Goal: Communication & Community: Participate in discussion

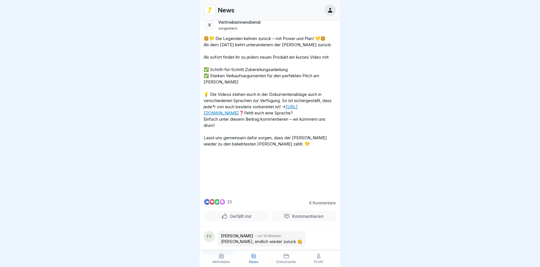
scroll to position [372, 0]
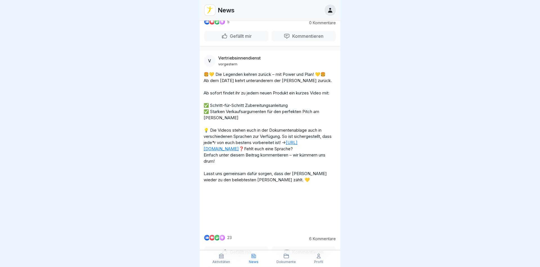
click at [229, 144] on link "[URL][DOMAIN_NAME]" at bounding box center [251, 146] width 94 height 12
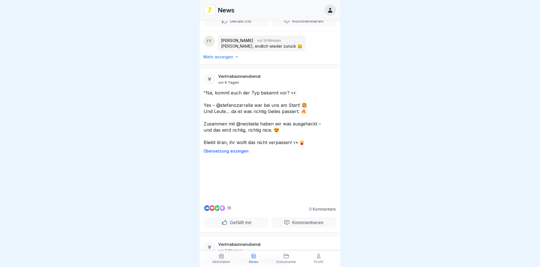
scroll to position [540, 0]
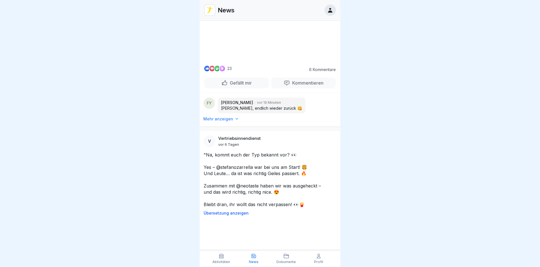
click at [281, 61] on video at bounding box center [270, 39] width 84 height 42
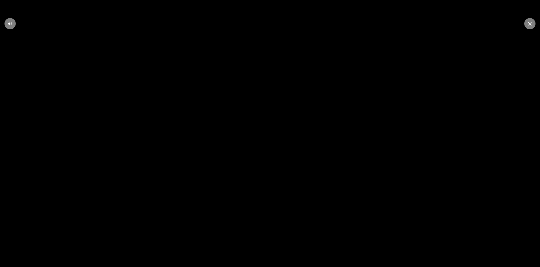
click at [248, 176] on video at bounding box center [270, 133] width 540 height 267
click at [227, 212] on video at bounding box center [270, 133] width 540 height 267
click at [529, 24] on icon at bounding box center [530, 24] width 3 height 4
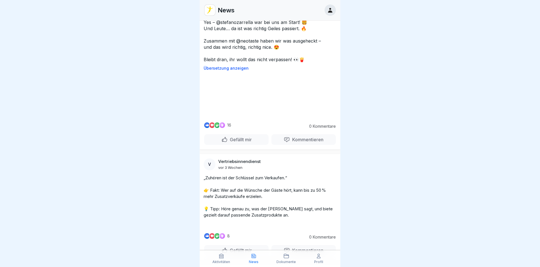
scroll to position [709, 0]
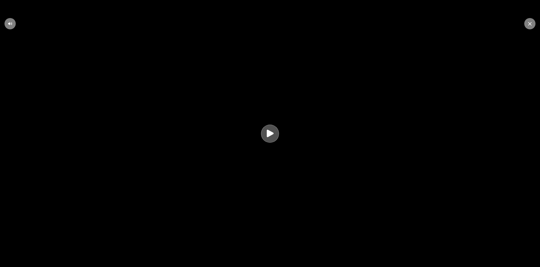
click at [268, 134] on icon at bounding box center [270, 132] width 7 height 7
click at [530, 23] on icon at bounding box center [530, 23] width 3 height 3
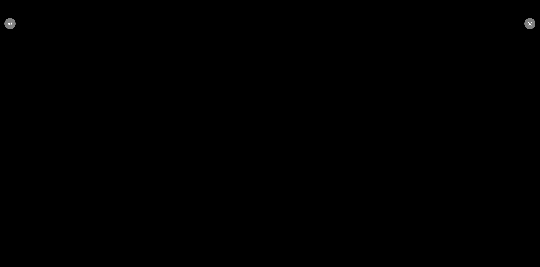
click at [527, 24] on div at bounding box center [530, 23] width 11 height 11
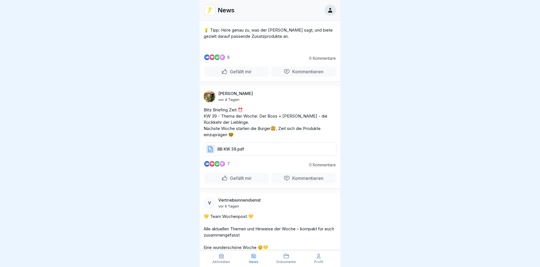
scroll to position [777, 0]
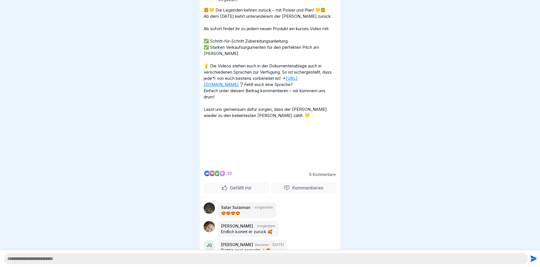
scroll to position [203, 0]
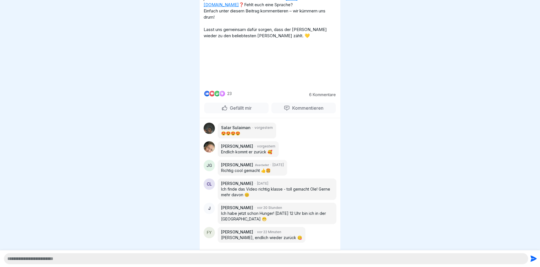
click at [312, 86] on video at bounding box center [270, 64] width 84 height 42
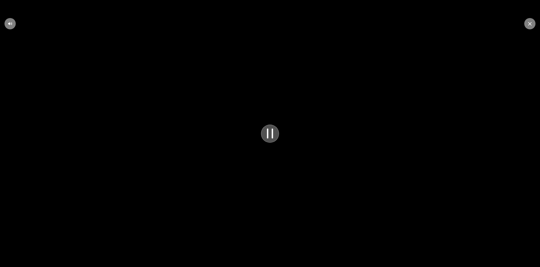
scroll to position [79, 0]
click at [529, 23] on div at bounding box center [530, 23] width 11 height 11
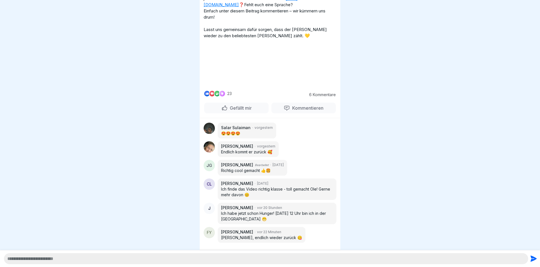
scroll to position [334, 0]
click at [300, 107] on p "Kommentieren" at bounding box center [306, 108] width 33 height 6
click at [309, 107] on p "Kommentieren" at bounding box center [306, 108] width 33 height 6
click at [241, 107] on p "Gefällt mir" at bounding box center [240, 108] width 24 height 6
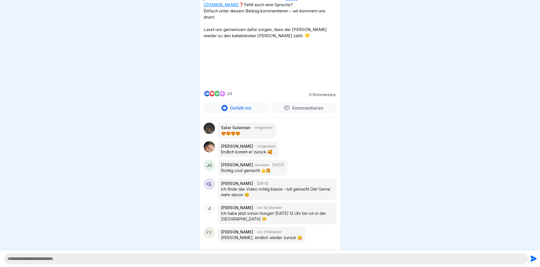
click at [246, 107] on p "Gefällt mir" at bounding box center [240, 108] width 24 height 6
click at [308, 107] on p "Kommentieren" at bounding box center [306, 108] width 33 height 6
click at [245, 264] on div at bounding box center [270, 258] width 540 height 17
click at [245, 261] on textarea at bounding box center [266, 258] width 525 height 11
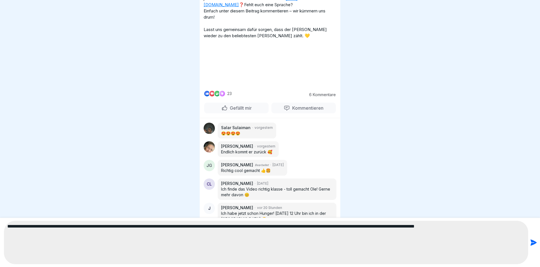
click at [340, 224] on textarea "**********" at bounding box center [266, 241] width 525 height 43
type textarea "**********"
click at [535, 241] on icon "submit" at bounding box center [534, 242] width 6 height 6
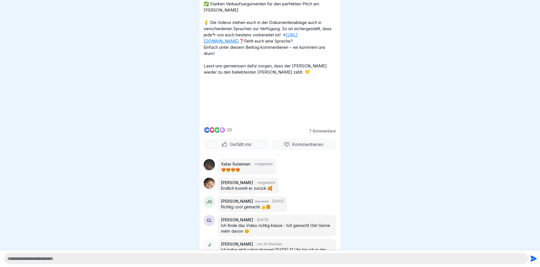
scroll to position [66, 0]
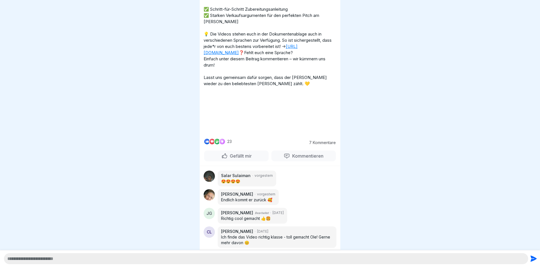
click at [248, 47] on link "[URL][DOMAIN_NAME]" at bounding box center [251, 50] width 94 height 12
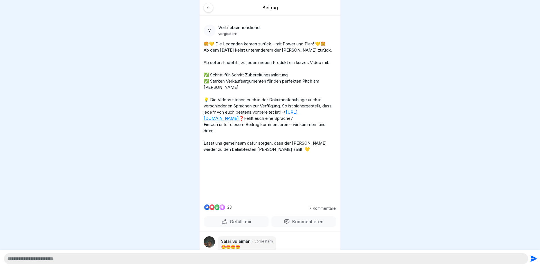
click at [211, 8] on div at bounding box center [209, 8] width 10 height 10
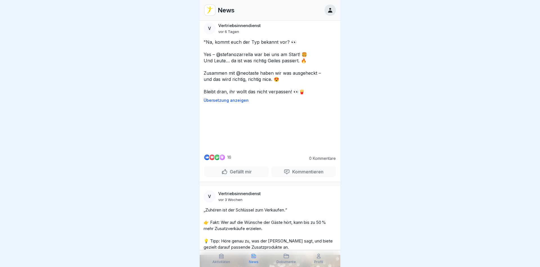
scroll to position [540, 0]
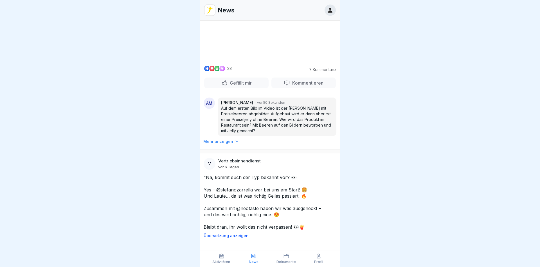
click at [262, 61] on video at bounding box center [270, 39] width 84 height 42
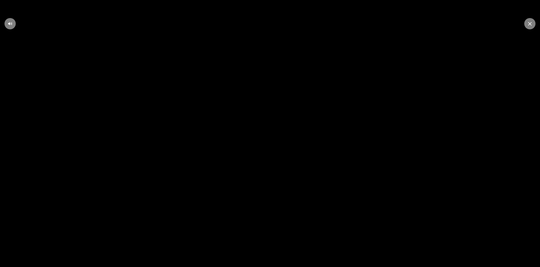
click at [529, 21] on div at bounding box center [530, 23] width 11 height 11
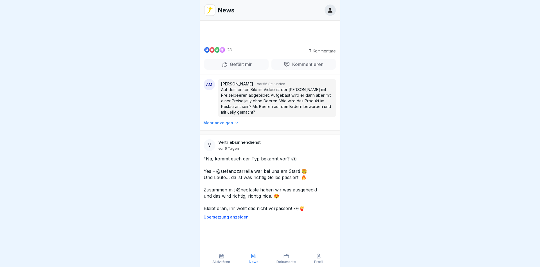
scroll to position [574, 0]
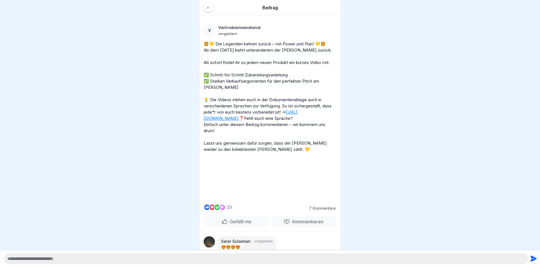
click at [208, 8] on icon at bounding box center [208, 7] width 3 height 3
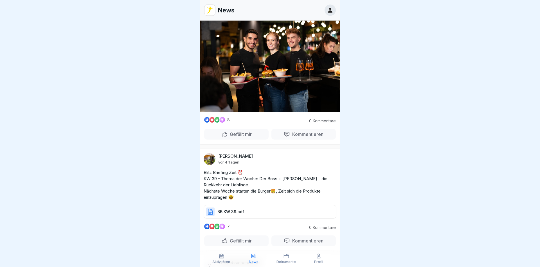
scroll to position [979, 0]
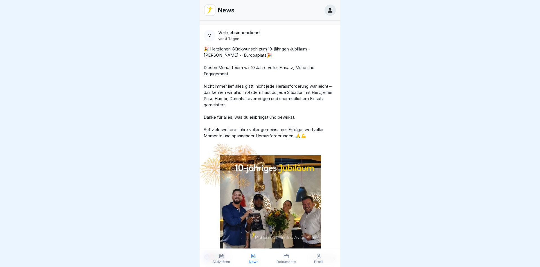
click at [334, 12] on div at bounding box center [330, 10] width 11 height 11
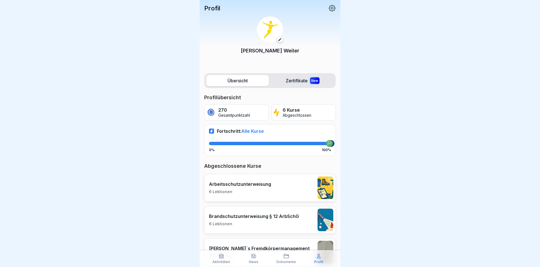
click at [216, 111] on div "270 Gesamtpunktzahl" at bounding box center [236, 112] width 64 height 16
click at [304, 112] on p "6 Kurse" at bounding box center [297, 109] width 29 height 5
click at [320, 82] on label "Zertifikate New" at bounding box center [302, 80] width 63 height 11
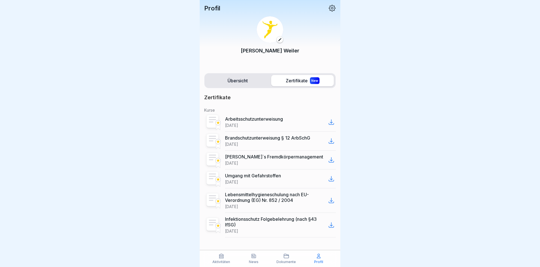
click at [241, 79] on label "Übersicht" at bounding box center [237, 80] width 63 height 11
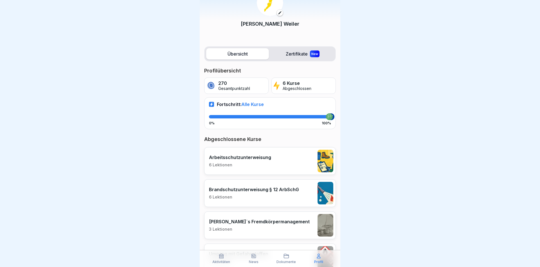
scroll to position [26, 0]
click at [263, 21] on p "Aljoscha Manuel Weiler" at bounding box center [270, 24] width 59 height 8
click at [247, 55] on label "Übersicht" at bounding box center [237, 53] width 63 height 11
click at [243, 87] on p "Gesamtpunktzahl" at bounding box center [234, 88] width 32 height 5
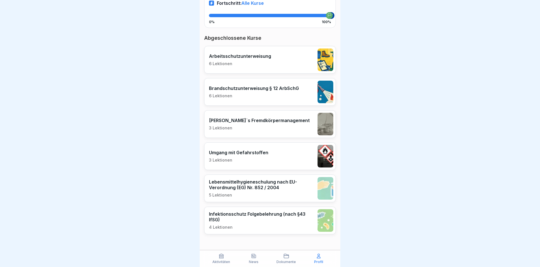
click at [289, 257] on icon at bounding box center [286, 256] width 5 height 4
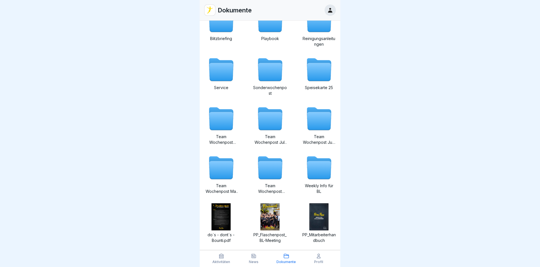
scroll to position [68, 0]
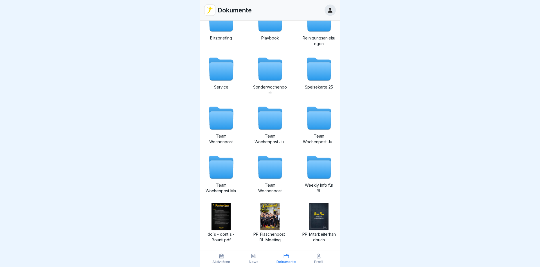
click at [229, 158] on icon at bounding box center [221, 160] width 24 height 8
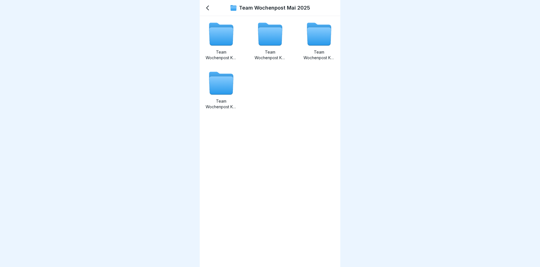
click at [217, 32] on icon at bounding box center [221, 37] width 24 height 18
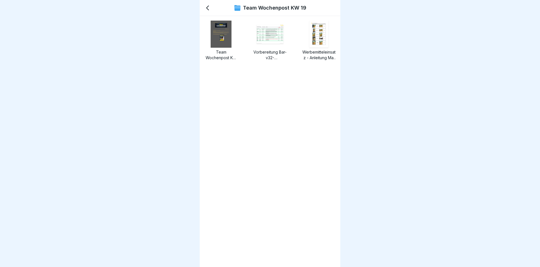
click at [218, 41] on img at bounding box center [221, 34] width 21 height 27
click at [207, 6] on icon at bounding box center [207, 8] width 7 height 7
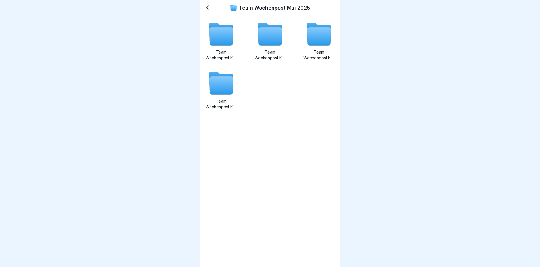
click at [208, 7] on icon at bounding box center [208, 8] width 2 height 4
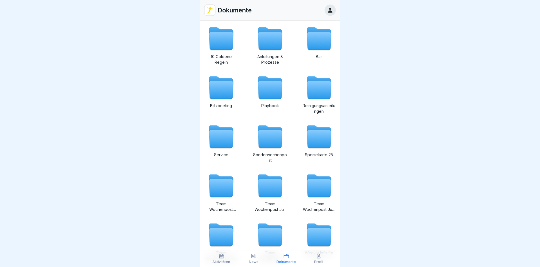
click at [210, 9] on img at bounding box center [210, 10] width 11 height 11
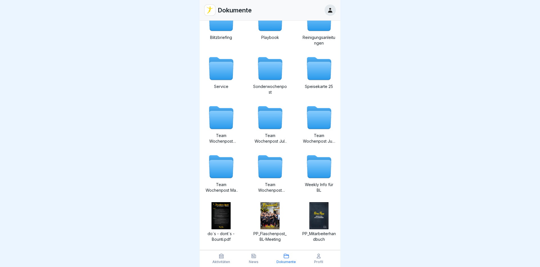
scroll to position [74, 0]
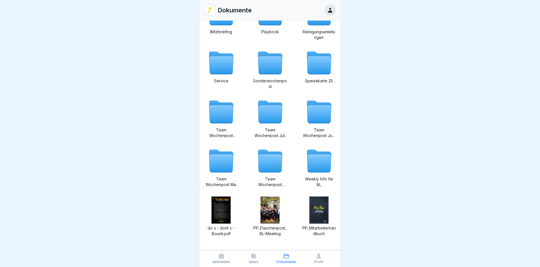
click at [257, 260] on p "News" at bounding box center [254, 262] width 10 height 4
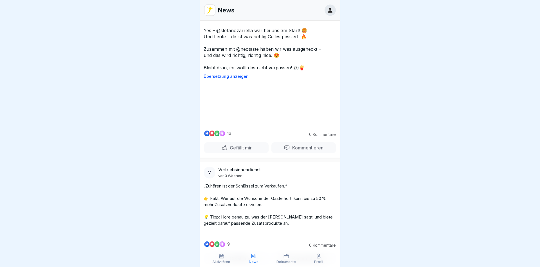
scroll to position [709, 0]
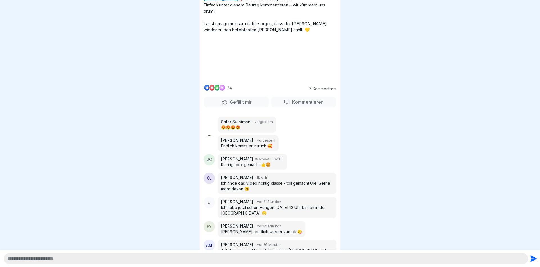
scroll to position [96, 0]
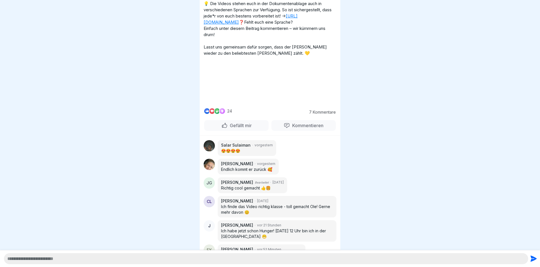
click at [284, 103] on video at bounding box center [270, 82] width 84 height 42
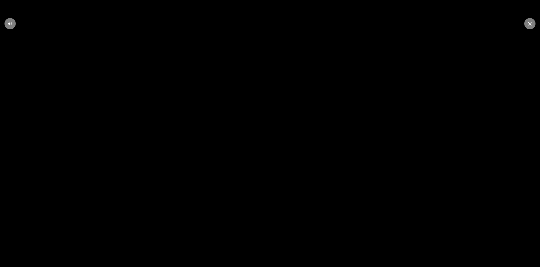
click at [531, 23] on icon at bounding box center [530, 24] width 3 height 4
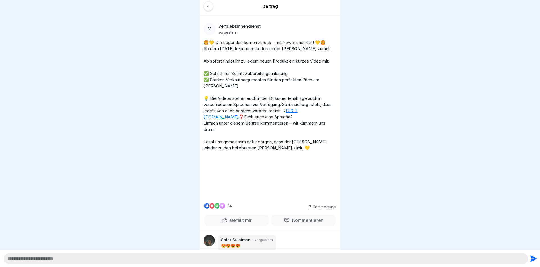
scroll to position [0, 0]
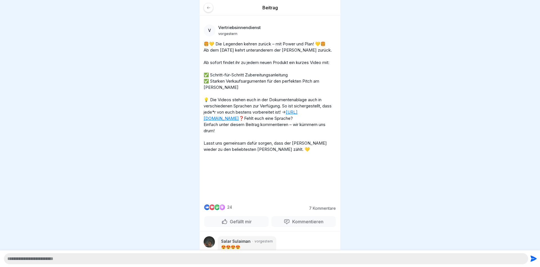
click at [209, 7] on icon at bounding box center [209, 8] width 4 height 4
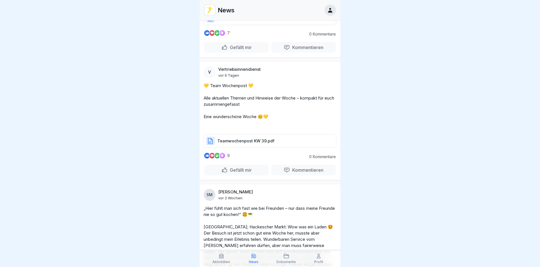
scroll to position [1115, 0]
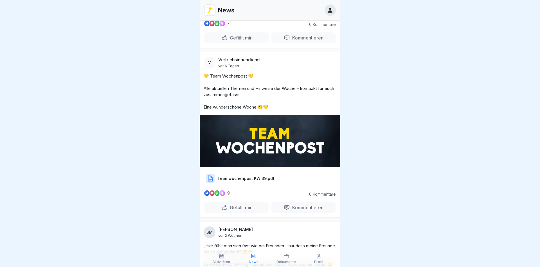
click at [239, 12] on p "BB KW 39.pdf" at bounding box center [231, 9] width 27 height 6
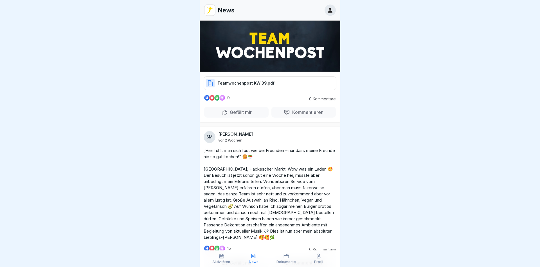
scroll to position [1250, 0]
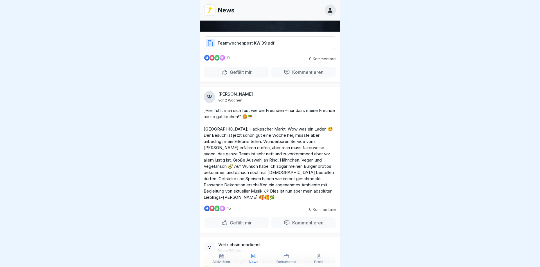
click at [267, 50] on div "Teamwochenpost KW 39.pdf" at bounding box center [270, 43] width 133 height 14
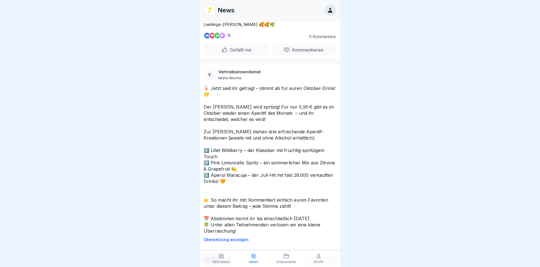
scroll to position [1452, 0]
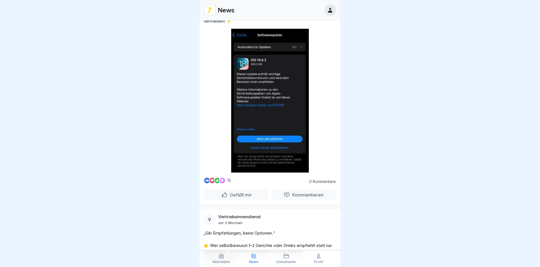
scroll to position [3473, 0]
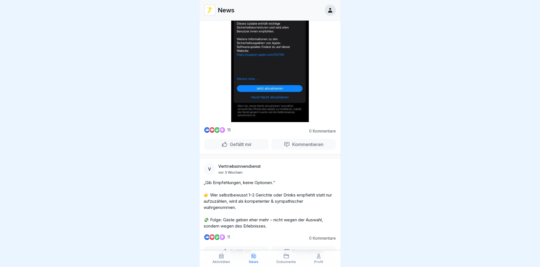
drag, startPoint x: 272, startPoint y: 182, endPoint x: 267, endPoint y: 191, distance: 9.8
click at [394, 90] on div at bounding box center [270, 133] width 540 height 267
